Goal: Task Accomplishment & Management: Use online tool/utility

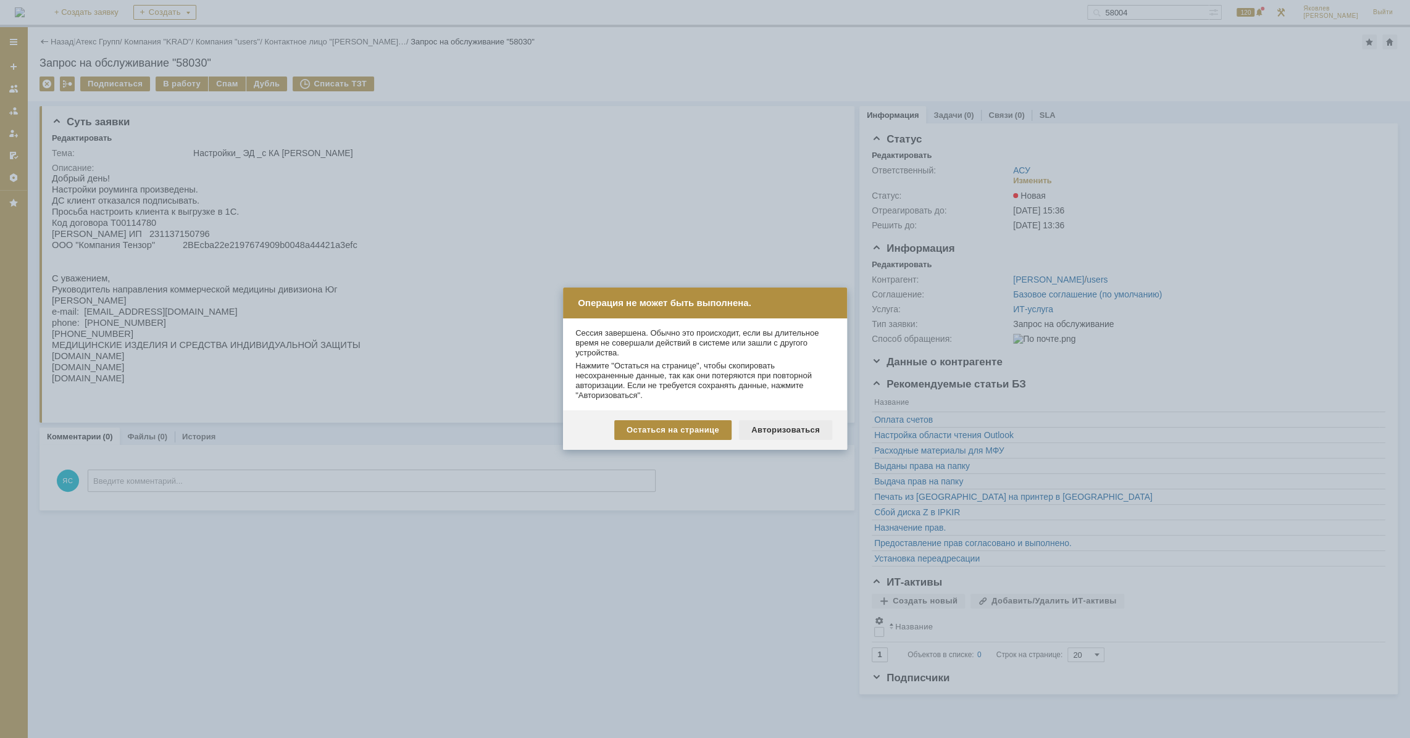
click at [786, 430] on div "Авторизоваться" at bounding box center [785, 430] width 93 height 20
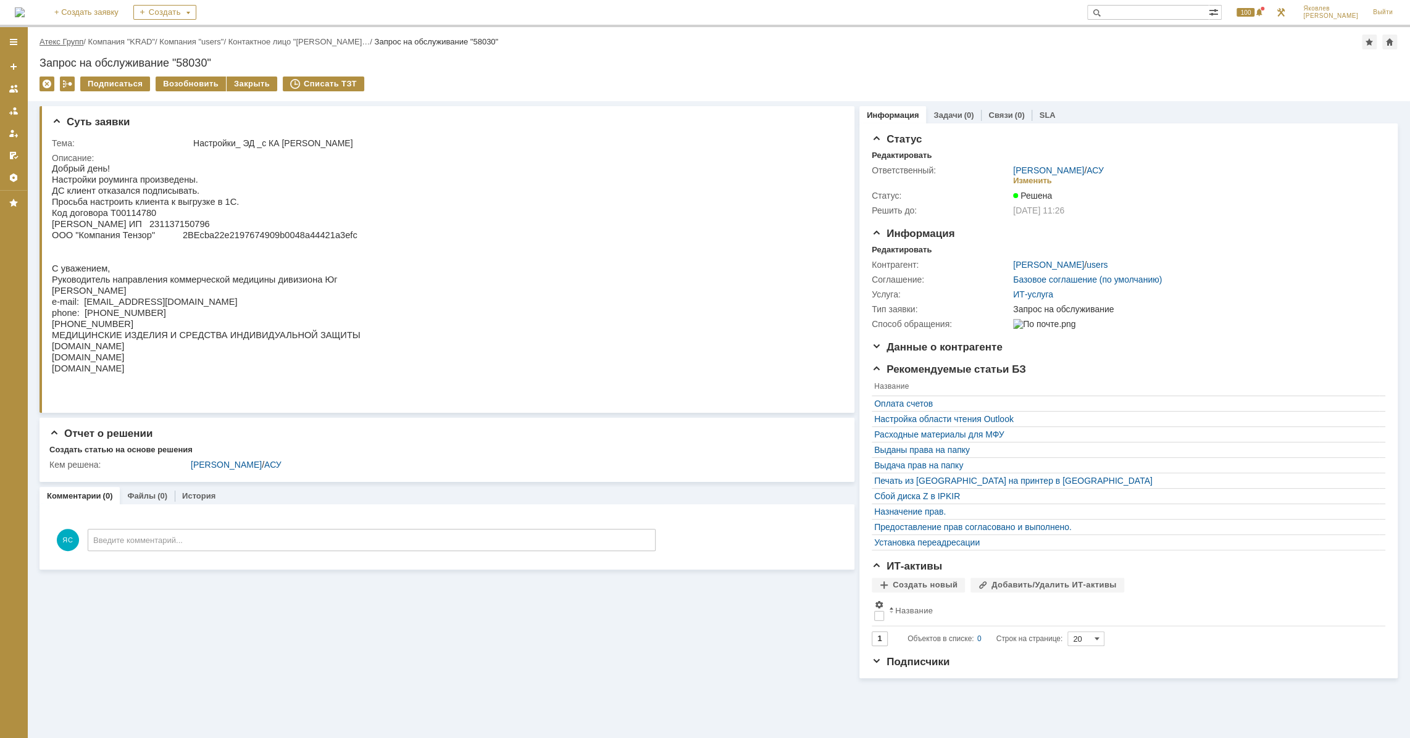
click at [64, 41] on link "Атекс Групп" at bounding box center [62, 41] width 44 height 9
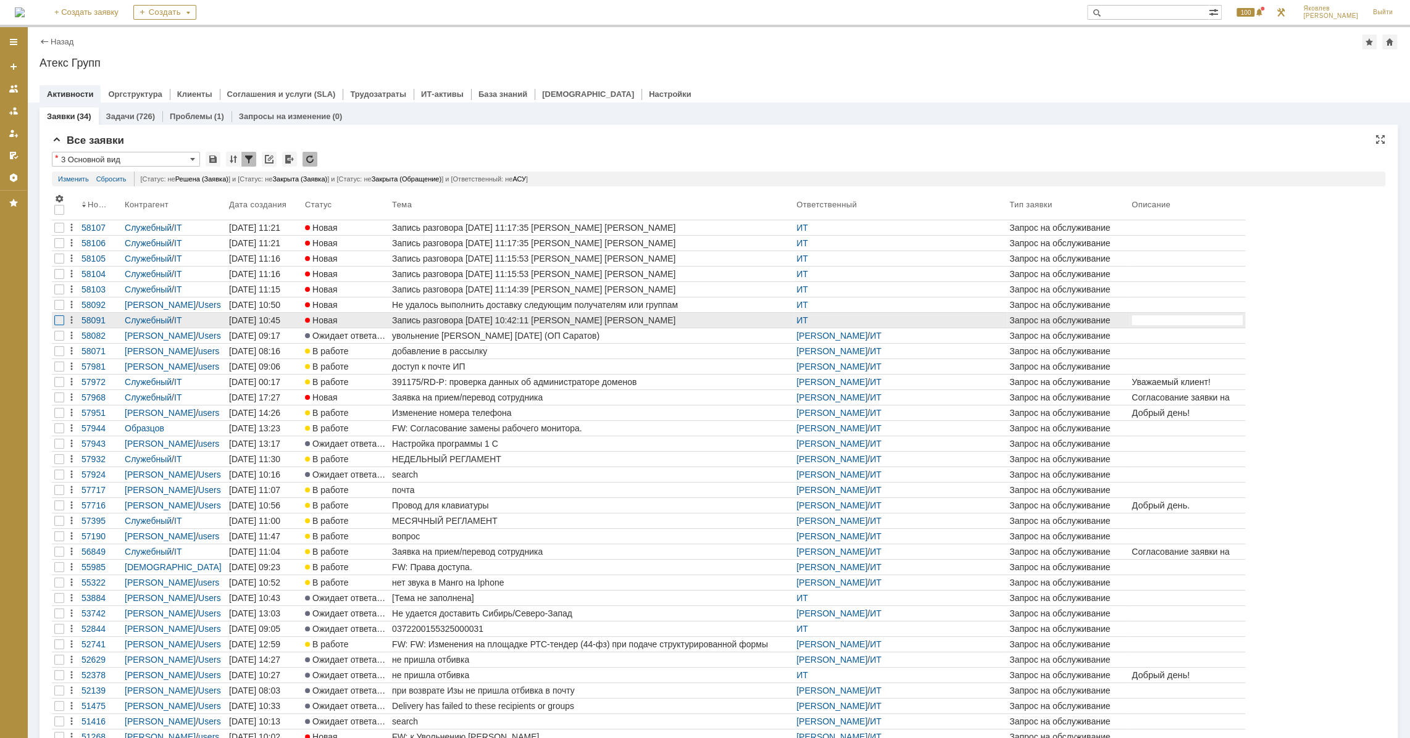
click at [61, 321] on div at bounding box center [59, 321] width 10 height 10
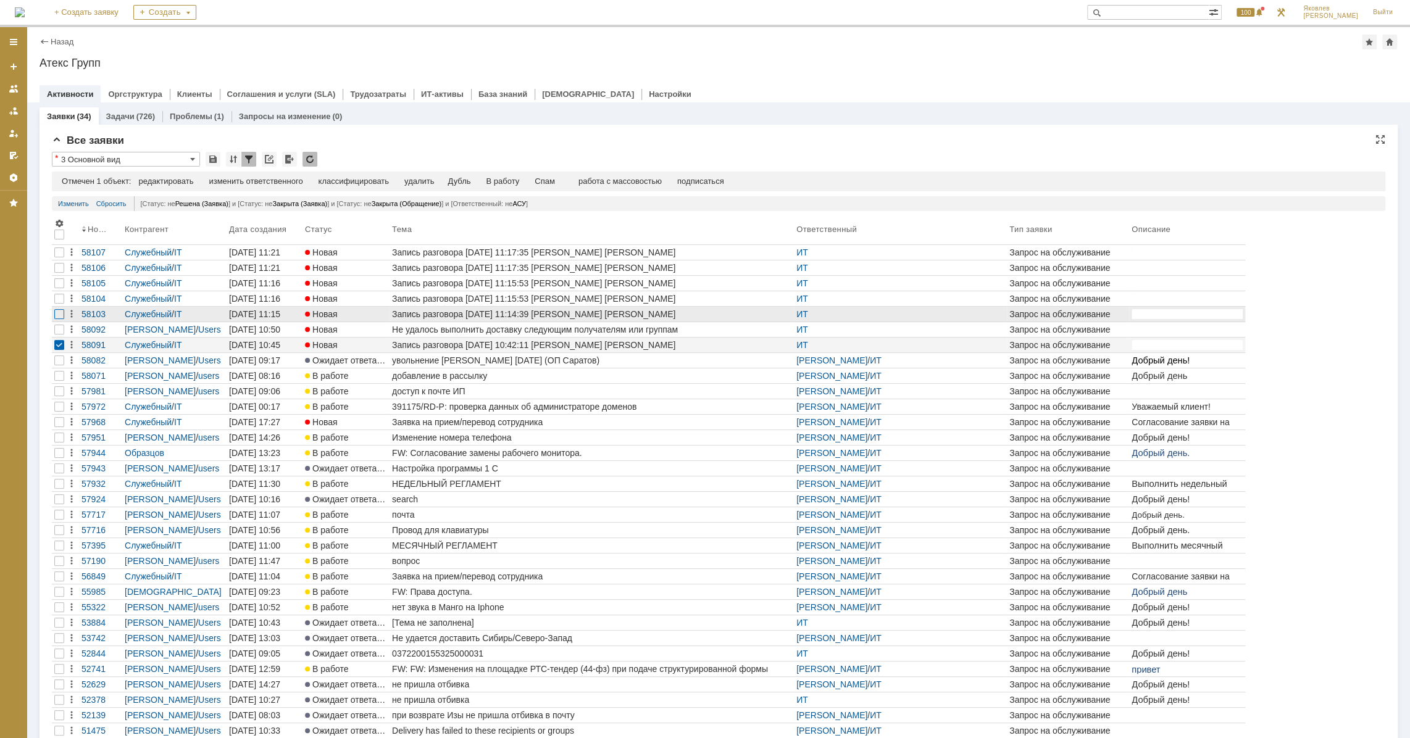
click at [59, 315] on div at bounding box center [59, 314] width 10 height 10
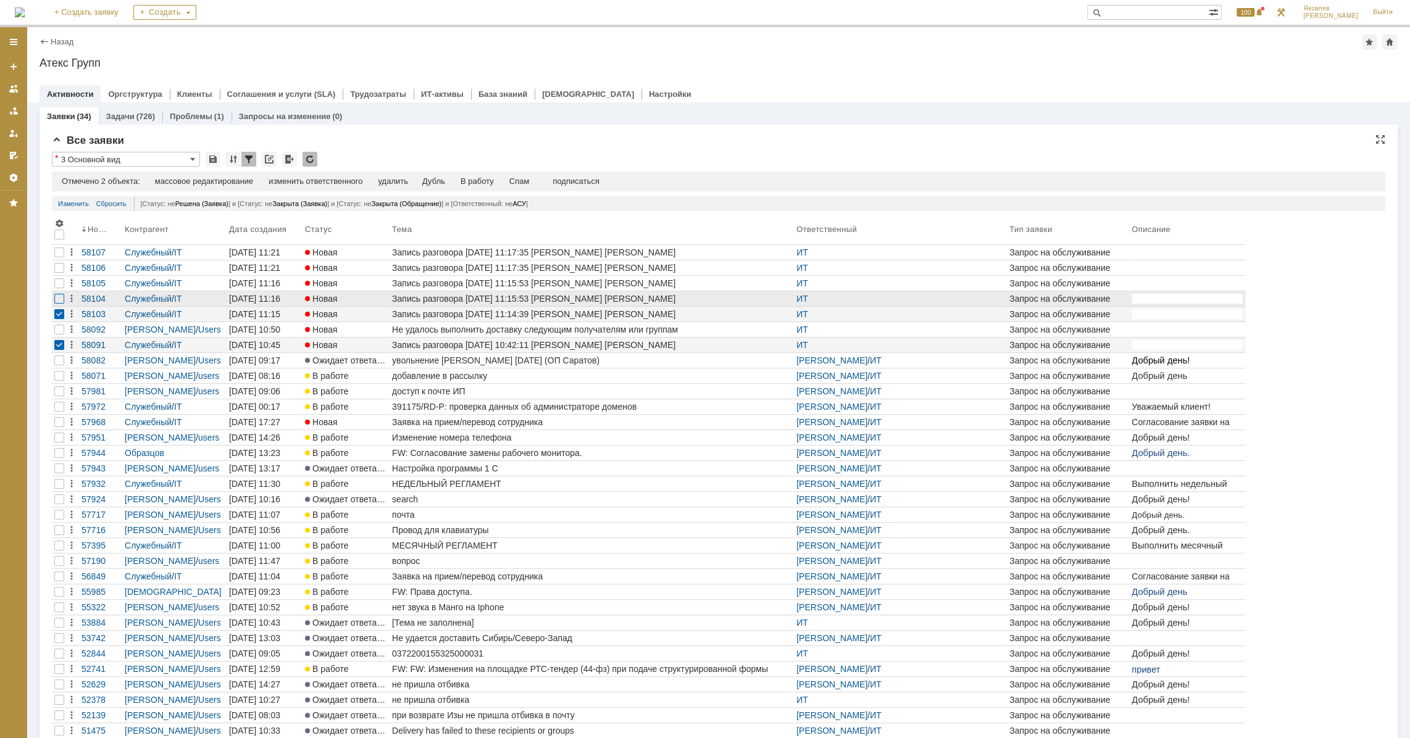
click at [57, 298] on div at bounding box center [59, 299] width 10 height 10
click at [56, 286] on div at bounding box center [59, 283] width 10 height 10
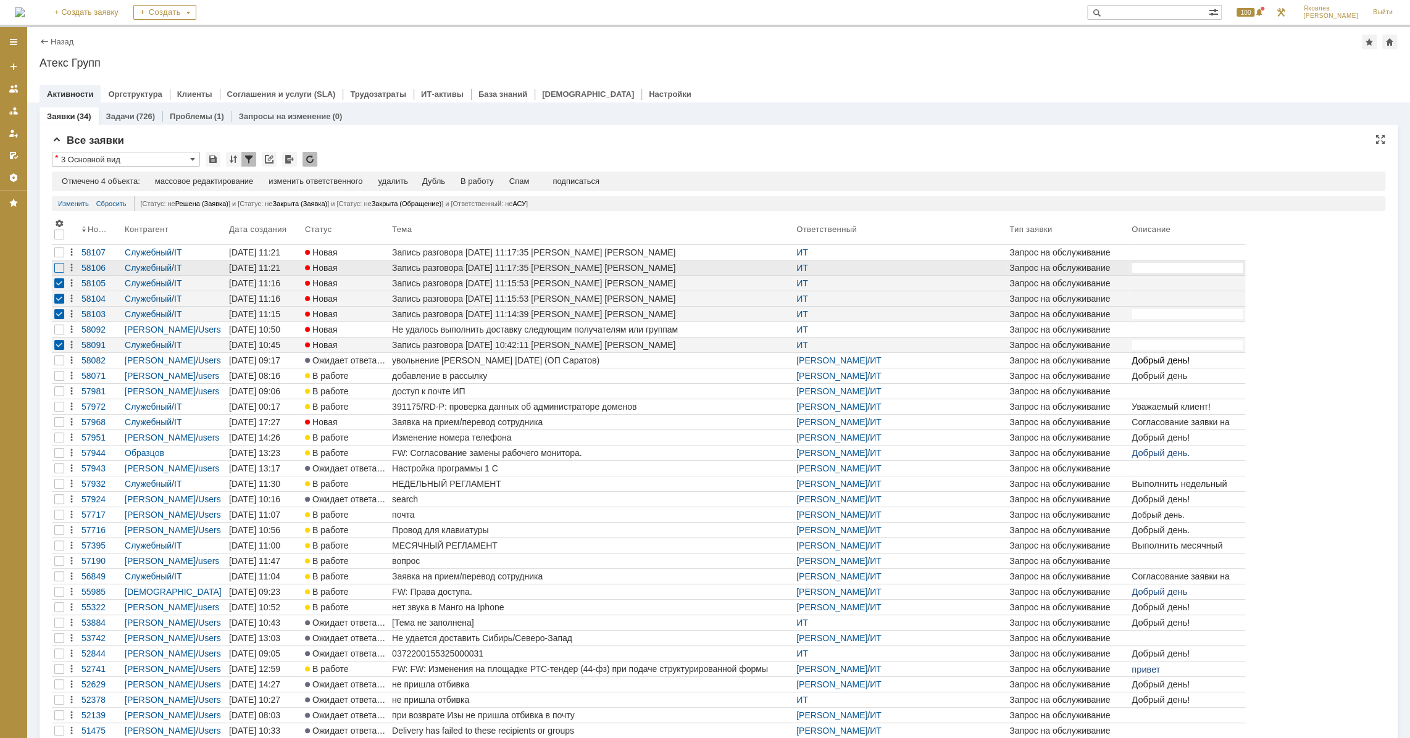
click at [62, 266] on div at bounding box center [59, 268] width 10 height 10
click at [57, 249] on div at bounding box center [59, 253] width 10 height 10
click at [527, 182] on div "Спам" at bounding box center [524, 182] width 20 height 10
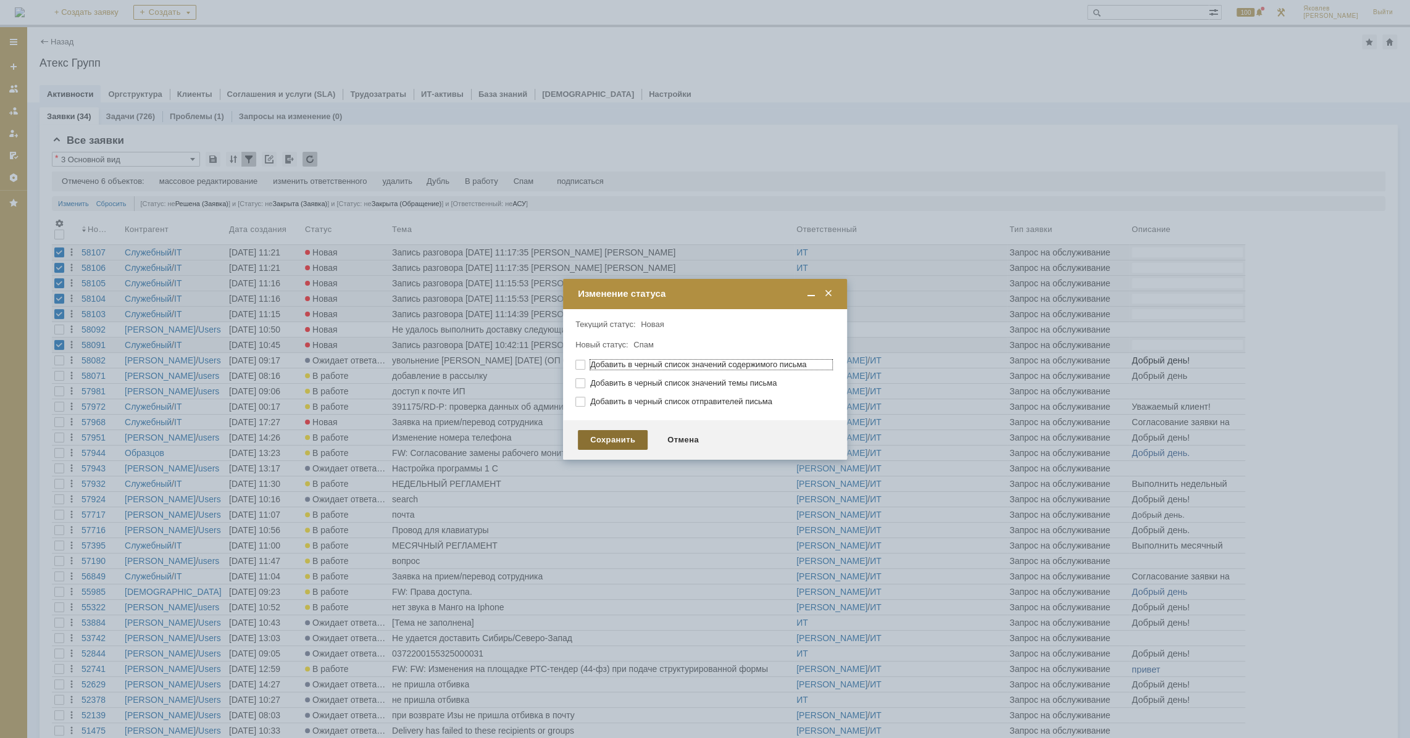
click at [635, 439] on div "Сохранить" at bounding box center [613, 440] width 70 height 20
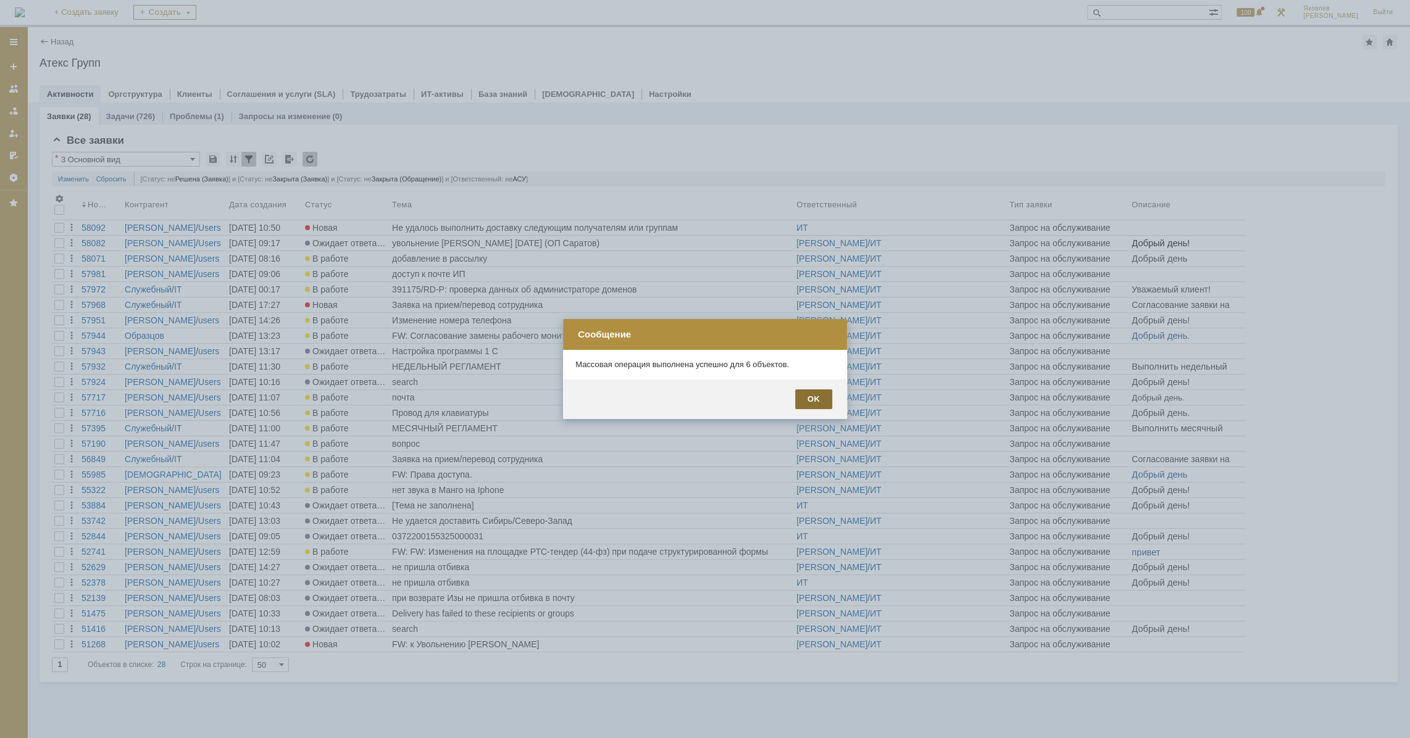
click at [803, 399] on div "OK" at bounding box center [813, 400] width 37 height 20
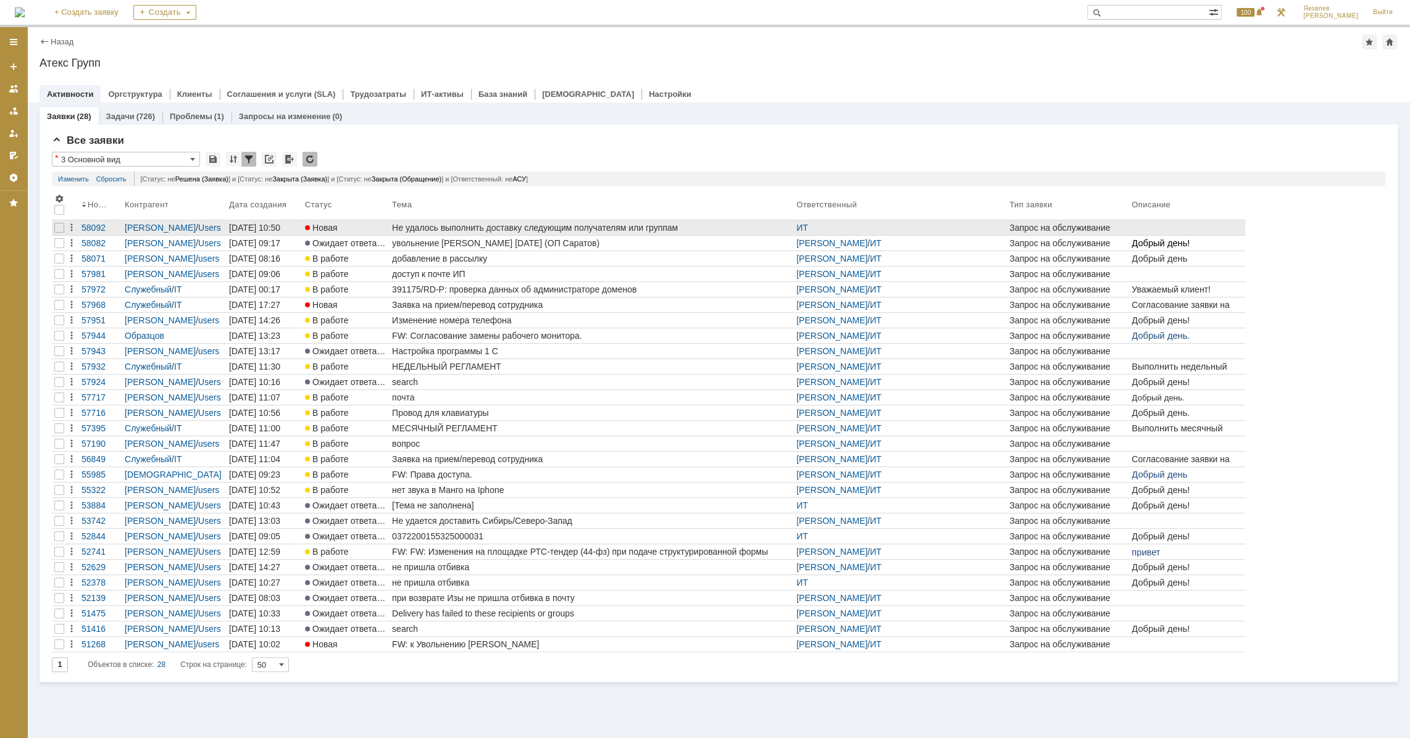
click at [519, 232] on div "Не удалось выполнить доставку следующим получателям или группам" at bounding box center [591, 228] width 399 height 10
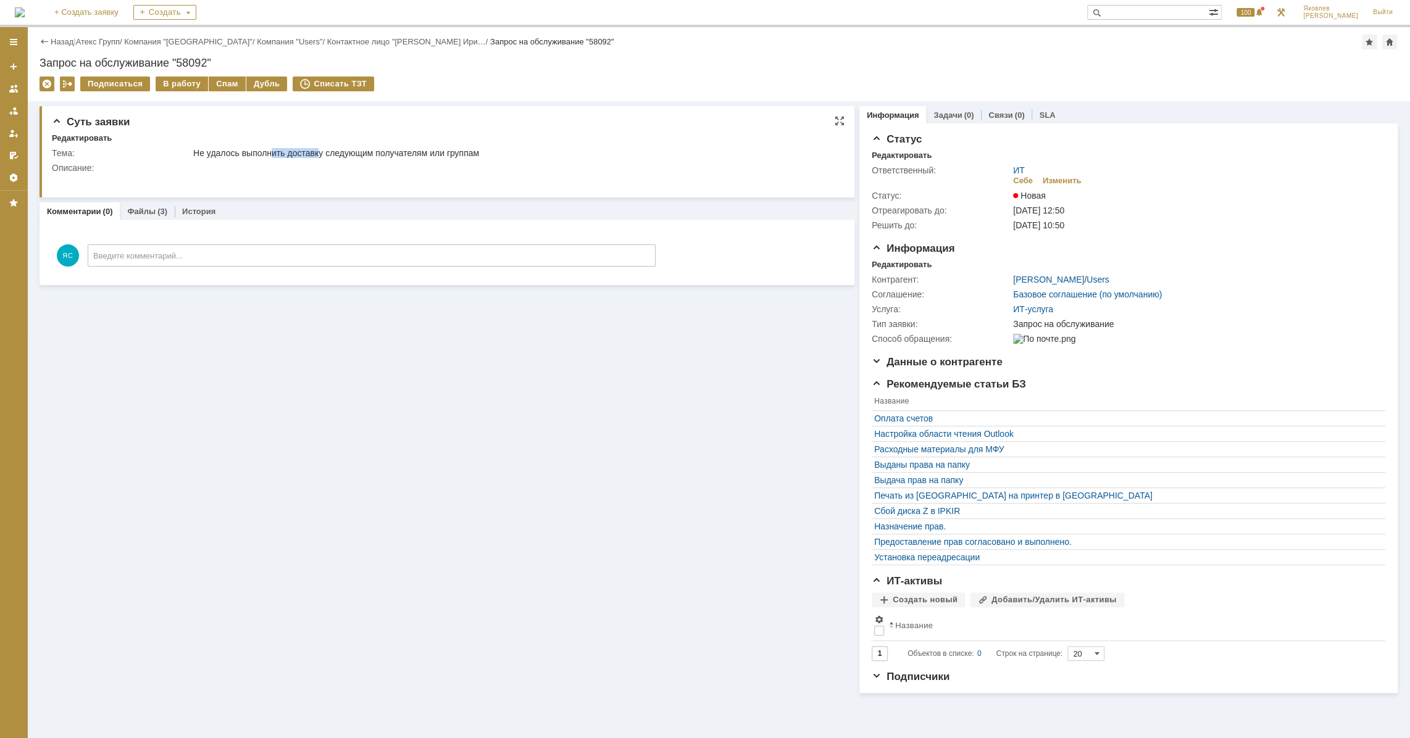
drag, startPoint x: 271, startPoint y: 150, endPoint x: 321, endPoint y: 152, distance: 50.0
click at [321, 152] on div "Не удалось выполнить доставку следующим получателям или группам" at bounding box center [513, 153] width 641 height 10
click at [322, 148] on div "Не удалось выполнить доставку следующим получателям или группам" at bounding box center [513, 153] width 641 height 10
click at [146, 209] on link "Файлы" at bounding box center [141, 211] width 28 height 9
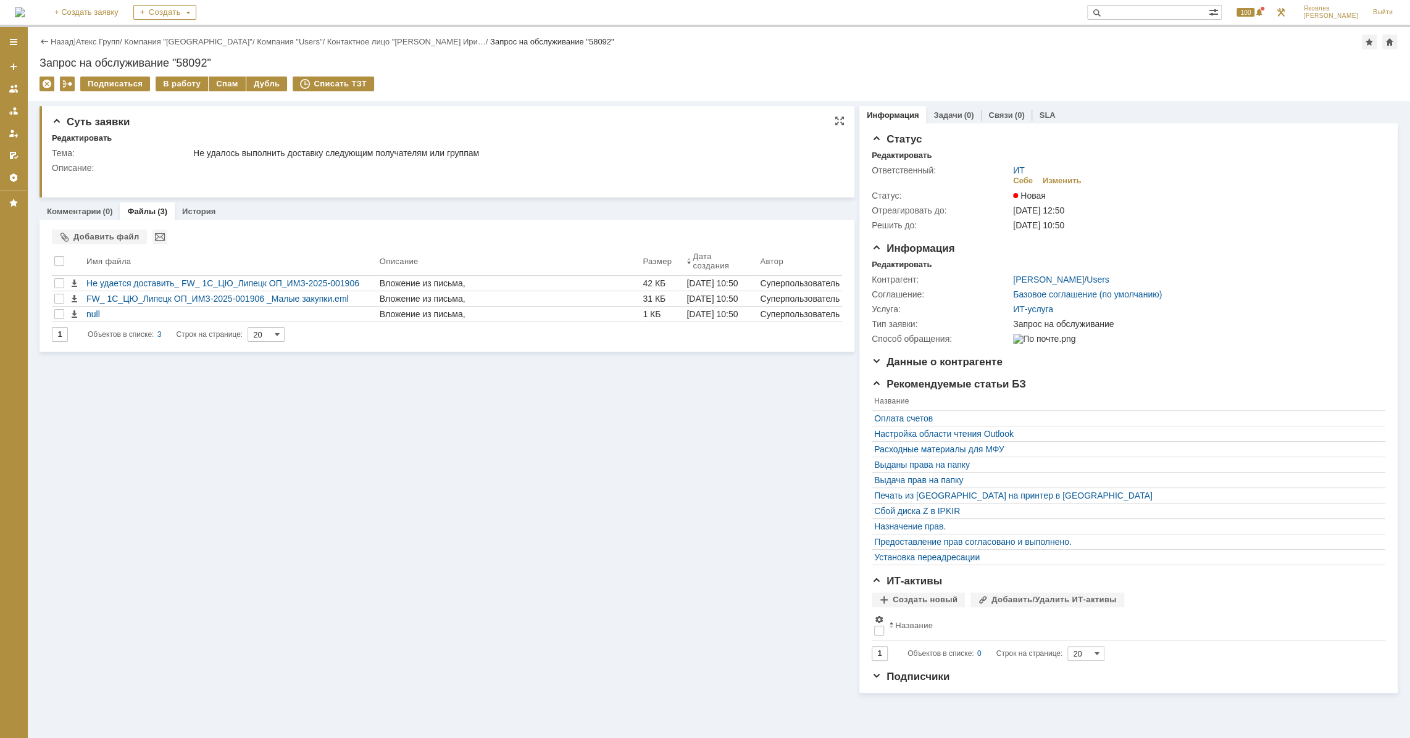
click at [367, 148] on div "Не удалось выполнить доставку следующим получателям или группам" at bounding box center [513, 153] width 641 height 10
click at [191, 280] on div "Не удается доставить_ FW_ 1С_ЦЮ_Липецк ОП_ИМЗ-2025-001906 _Малые закупки.eml" at bounding box center [230, 283] width 288 height 10
